Goal: Transaction & Acquisition: Download file/media

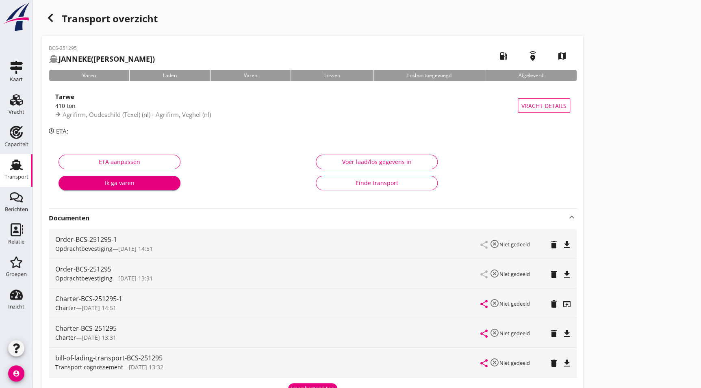
click at [22, 171] on div "Transport" at bounding box center [16, 176] width 24 height 11
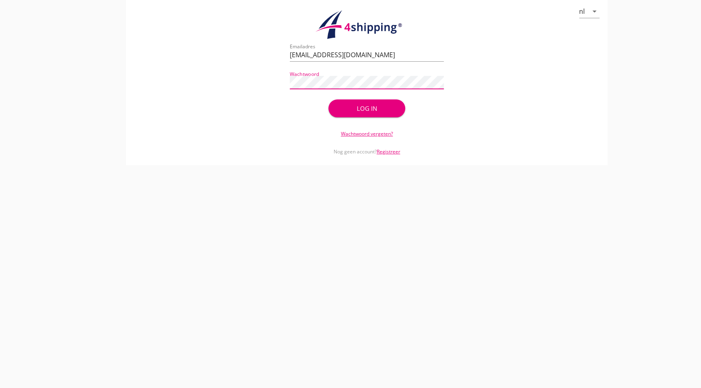
click at [377, 108] on div "Log in" at bounding box center [366, 108] width 51 height 9
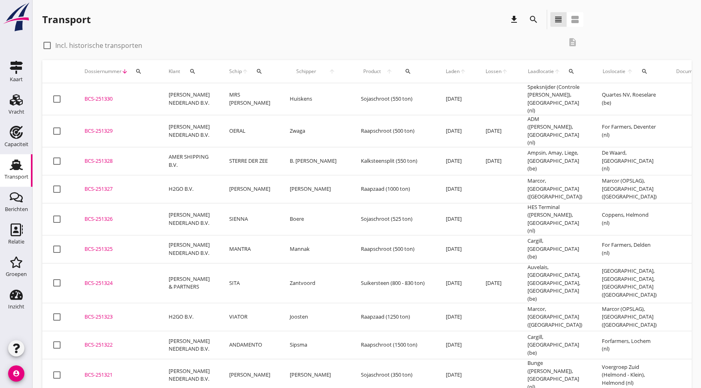
click at [107, 313] on div "BCS-251323" at bounding box center [117, 317] width 65 height 8
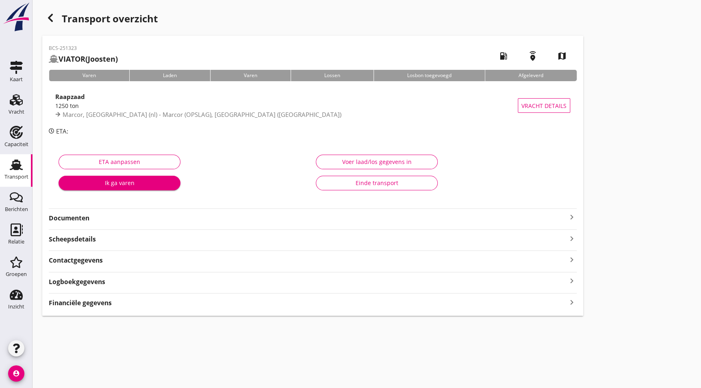
click at [75, 218] on strong "Documenten" at bounding box center [308, 218] width 518 height 9
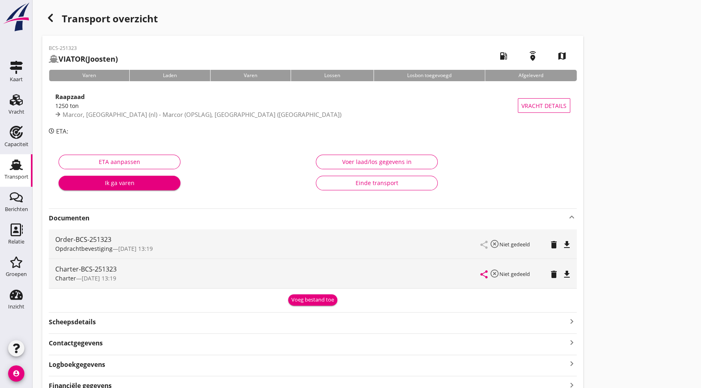
click at [568, 271] on icon "file_download" at bounding box center [567, 275] width 10 height 10
click at [59, 14] on div "Transport overzicht" at bounding box center [312, 20] width 541 height 20
click at [52, 20] on icon "button" at bounding box center [51, 18] width 10 height 10
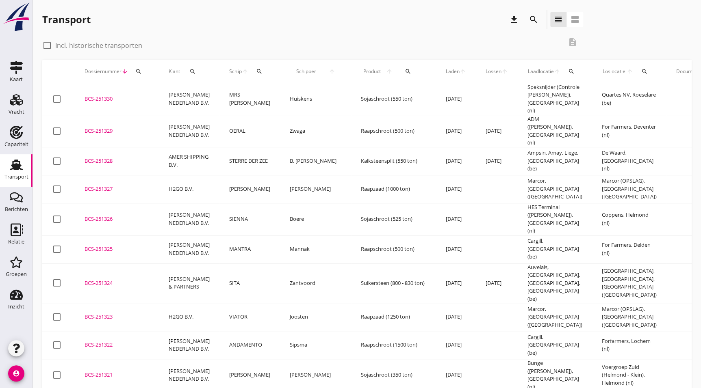
click at [107, 280] on div "BCS-251324" at bounding box center [117, 284] width 65 height 8
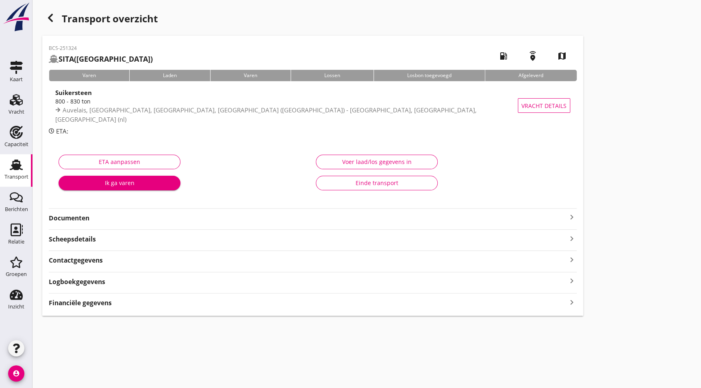
click at [89, 218] on strong "Documenten" at bounding box center [308, 218] width 518 height 9
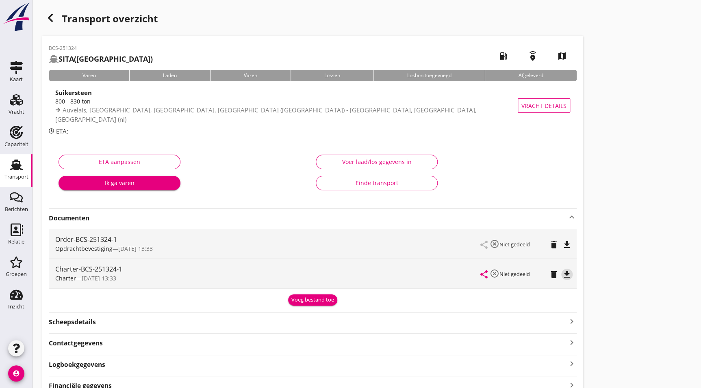
click at [565, 272] on icon "file_download" at bounding box center [567, 275] width 10 height 10
click at [52, 26] on div "Transport overzicht" at bounding box center [312, 20] width 541 height 20
click at [44, 16] on div "button" at bounding box center [50, 18] width 16 height 16
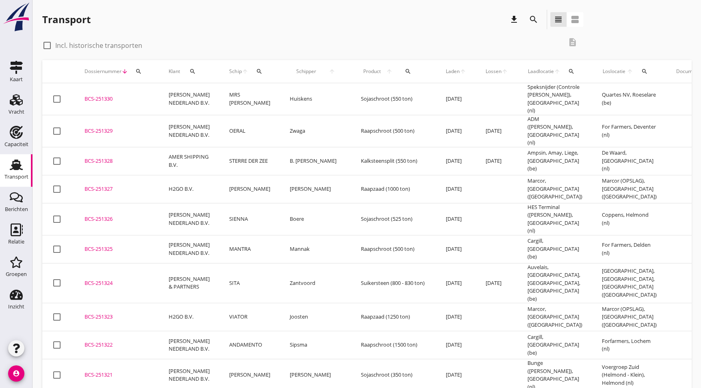
drag, startPoint x: 122, startPoint y: 232, endPoint x: 236, endPoint y: 233, distance: 113.8
click at [122, 235] on td "BCS-251325 upload_file Drop hier uw bestand om het aan het dossier toe te voegen" at bounding box center [117, 249] width 84 height 28
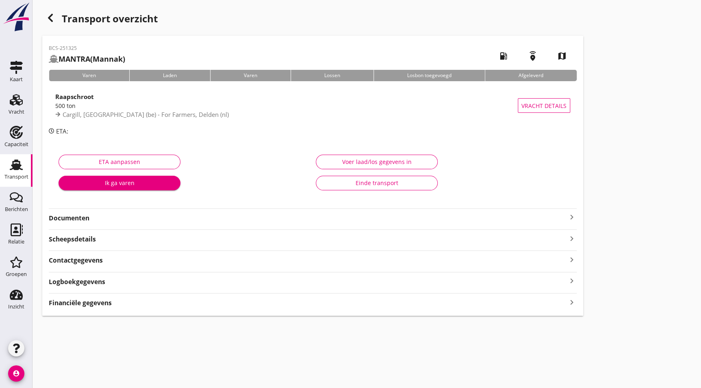
click at [94, 219] on strong "Documenten" at bounding box center [308, 218] width 518 height 9
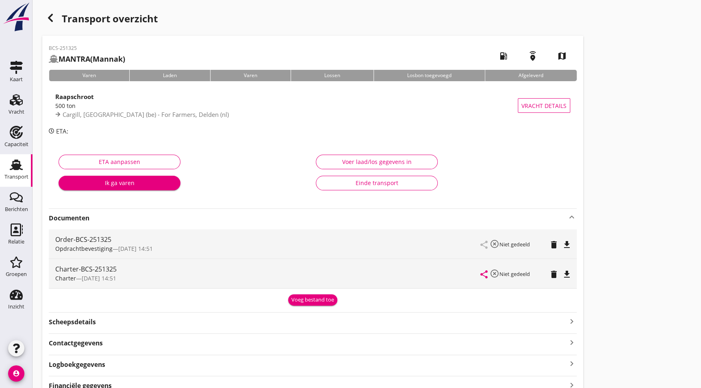
click at [570, 275] on icon "file_download" at bounding box center [567, 275] width 10 height 10
click at [48, 8] on div "Transport overzicht BCS-251325 MANTRA (Mannak) local_gas_station emergency_shar…" at bounding box center [367, 204] width 668 height 409
click at [52, 13] on icon "button" at bounding box center [51, 18] width 10 height 10
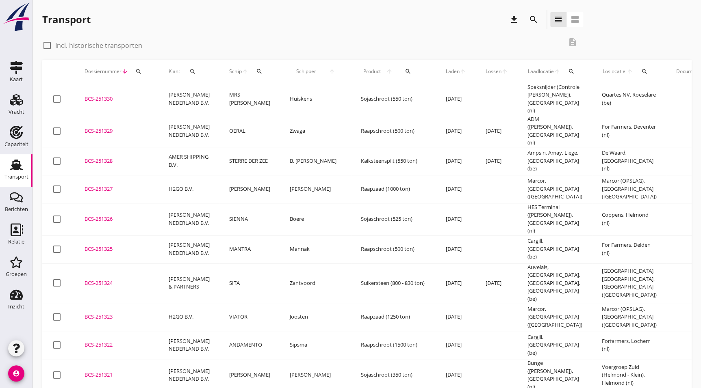
click at [118, 215] on div "BCS-251326" at bounding box center [117, 219] width 65 height 8
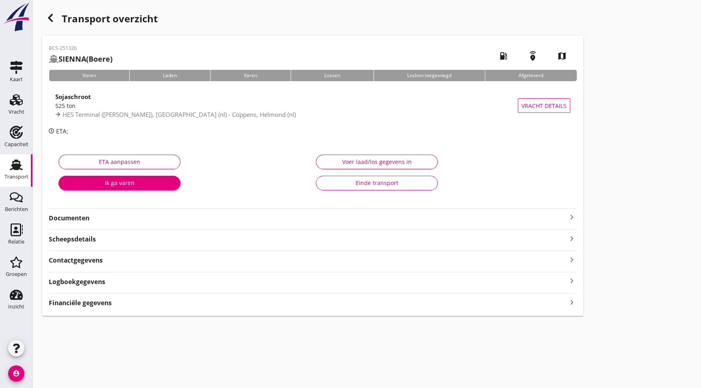
click at [138, 219] on strong "Documenten" at bounding box center [308, 218] width 518 height 9
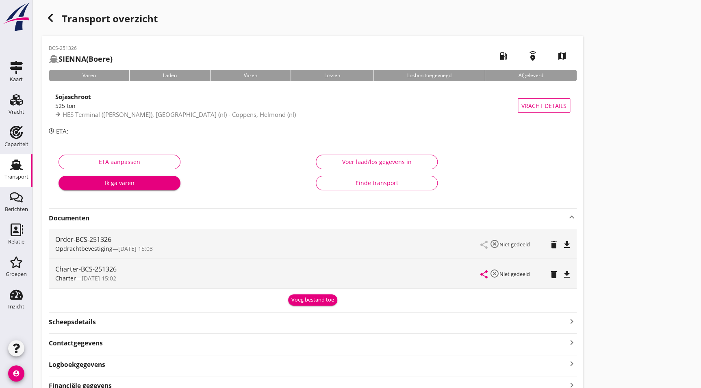
click at [567, 272] on icon "file_download" at bounding box center [567, 275] width 10 height 10
click at [50, 20] on use "button" at bounding box center [50, 18] width 5 height 8
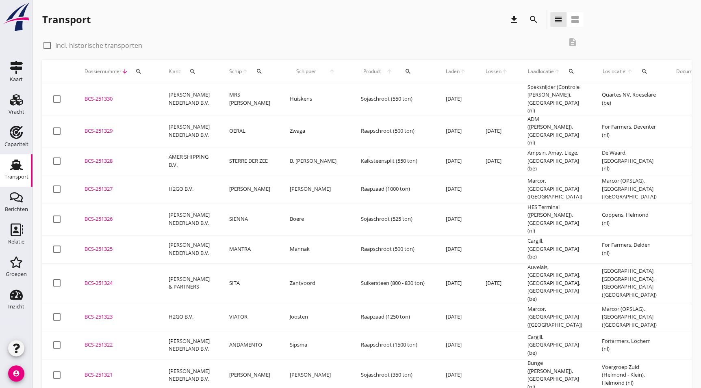
click at [105, 185] on div "BCS-251327" at bounding box center [117, 189] width 65 height 8
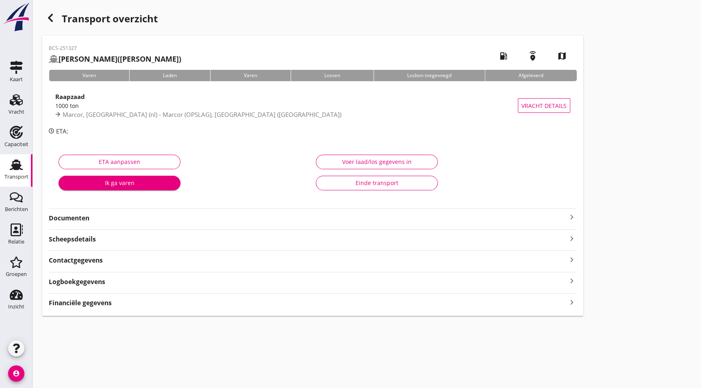
click at [82, 217] on strong "Documenten" at bounding box center [308, 218] width 518 height 9
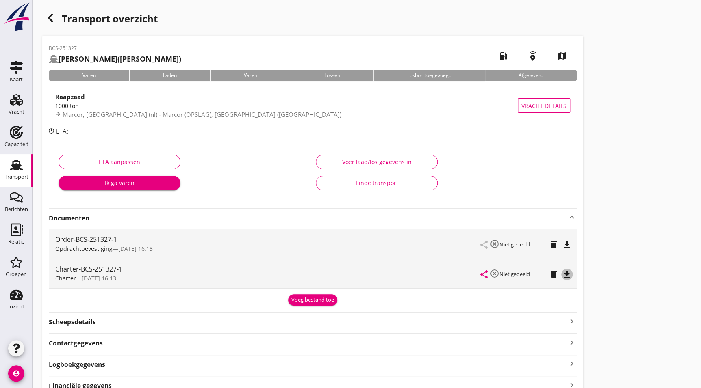
click at [565, 272] on icon "file_download" at bounding box center [567, 275] width 10 height 10
click at [47, 19] on icon "button" at bounding box center [51, 18] width 10 height 10
